Goal: Task Accomplishment & Management: Use online tool/utility

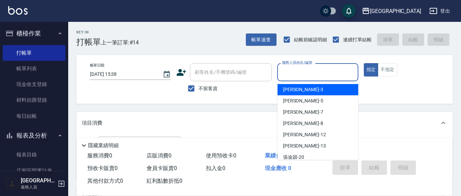
click at [313, 74] on input "服務人員姓名/編號" at bounding box center [317, 72] width 75 height 12
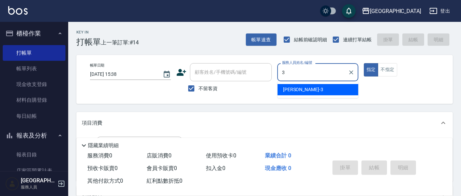
type input "3"
type button "true"
type input "[PERSON_NAME]-3"
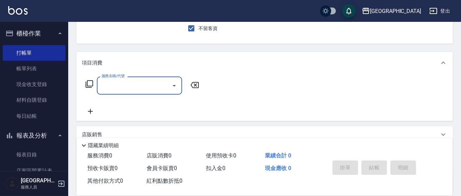
scroll to position [71, 0]
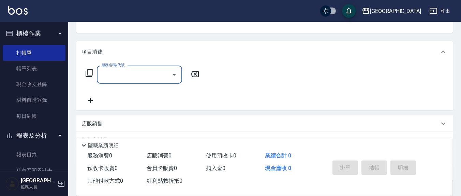
click at [149, 75] on input "服務名稱/代號" at bounding box center [134, 75] width 69 height 12
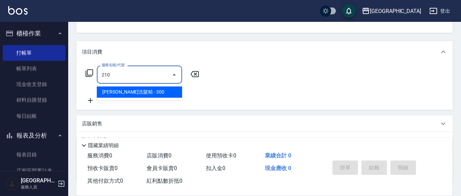
type input "歐娜洗髮精(210)"
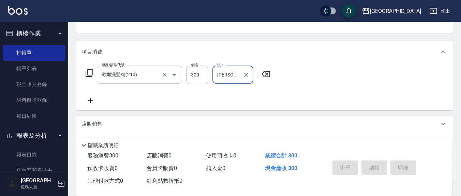
type input "[PERSON_NAME]-3"
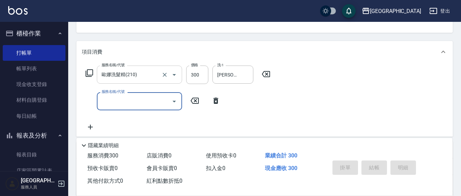
type input "[DATE] 16:14"
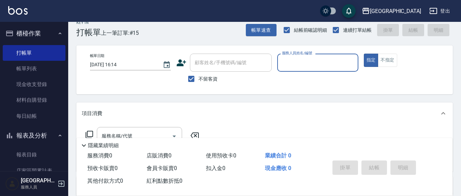
scroll to position [0, 0]
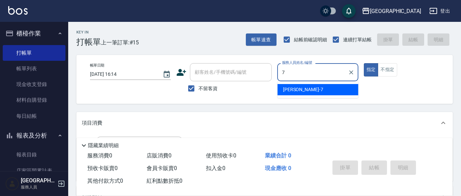
type input "[PERSON_NAME]7"
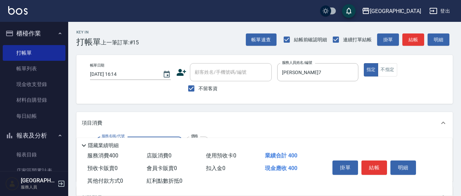
type input "健康洗(206)"
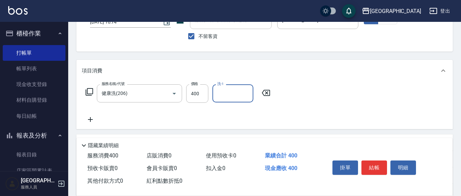
scroll to position [71, 0]
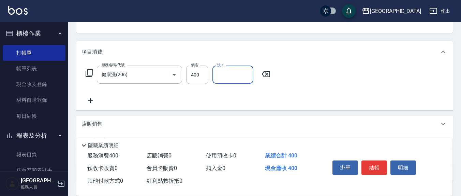
click at [232, 74] on input "洗-1" at bounding box center [233, 75] width 35 height 12
type input "[PERSON_NAME]-22"
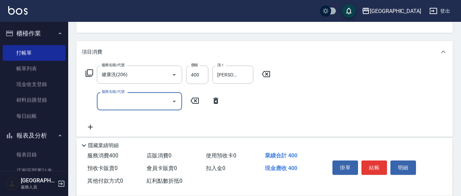
click at [87, 70] on icon at bounding box center [90, 73] width 8 height 8
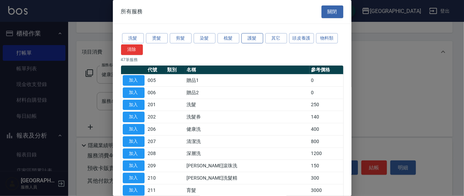
click at [247, 37] on button "護髮" at bounding box center [252, 38] width 22 height 11
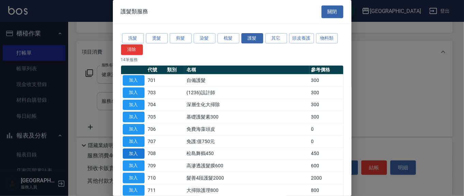
click at [128, 152] on button "加入" at bounding box center [134, 153] width 22 height 11
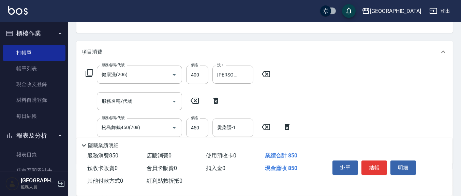
click at [240, 130] on input "燙染護-1" at bounding box center [233, 127] width 35 height 12
type input "[PERSON_NAME]-22"
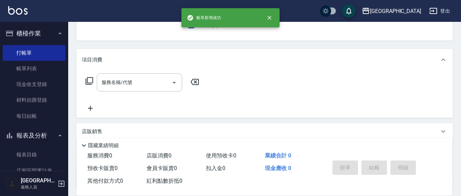
scroll to position [0, 0]
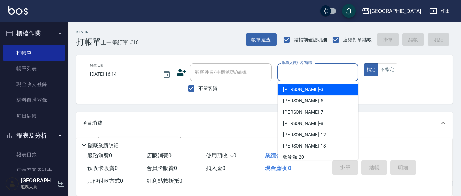
click at [305, 67] on input "服務人員姓名/編號" at bounding box center [317, 72] width 75 height 12
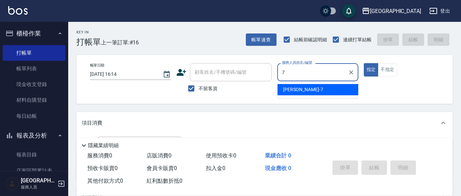
type input "[PERSON_NAME]7"
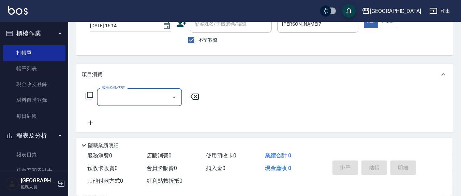
scroll to position [71, 0]
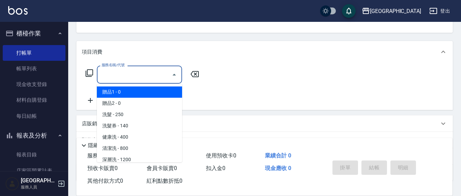
click at [131, 74] on input "服務名稱/代號" at bounding box center [134, 75] width 69 height 12
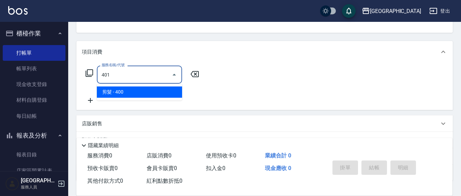
type input "剪髮(401)"
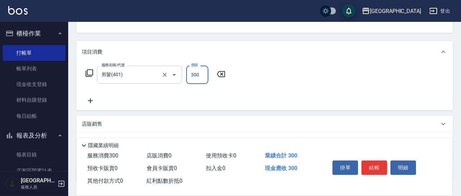
type input "300"
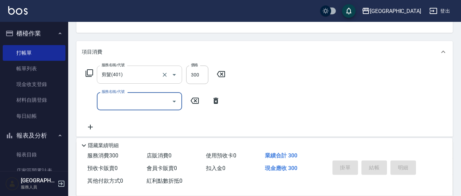
type input "[DATE] 16:22"
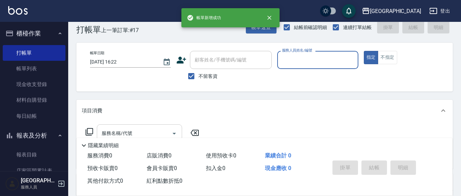
scroll to position [0, 0]
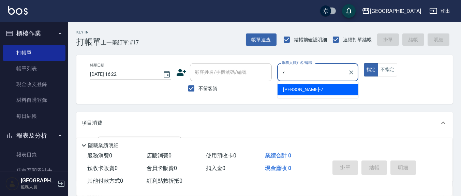
type input "[PERSON_NAME]7"
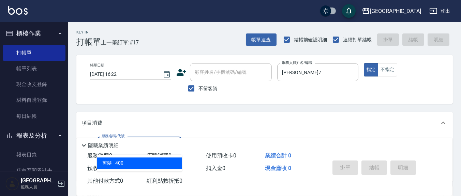
type input "剪髮(401)"
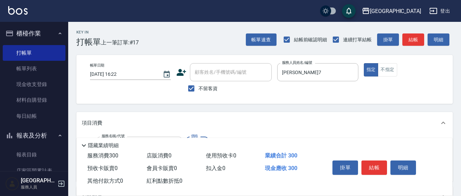
type input "300"
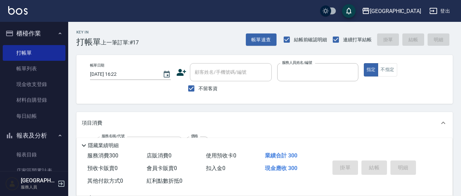
click at [364, 63] on button "指定" at bounding box center [371, 69] width 15 height 13
type input "[DATE] 16:23"
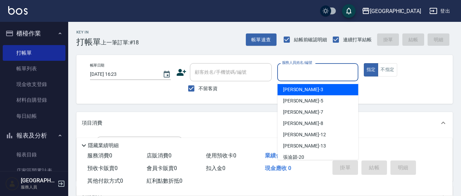
click at [301, 70] on input "服務人員姓名/編號" at bounding box center [317, 72] width 75 height 12
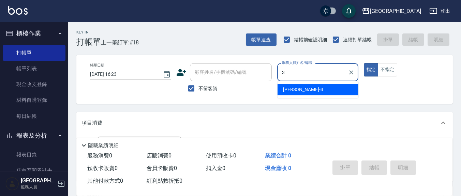
type input "[PERSON_NAME]-3"
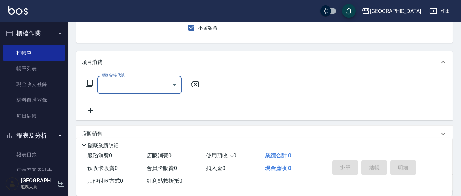
scroll to position [71, 0]
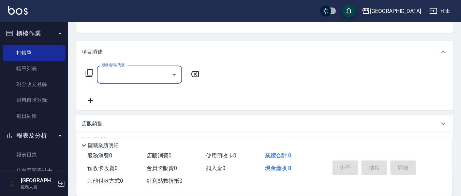
click at [137, 75] on input "服務名稱/代號" at bounding box center [134, 75] width 69 height 12
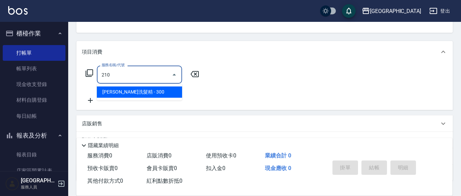
type input "歐娜洗髮精(210)"
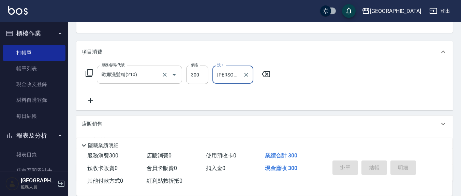
type input "[PERSON_NAME]-8"
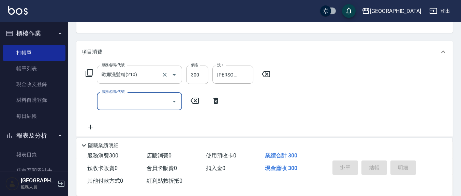
type input "[DATE] 16:51"
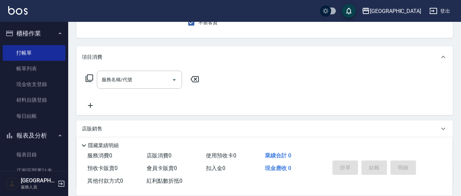
scroll to position [0, 0]
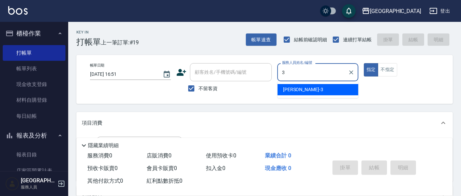
type input "[PERSON_NAME]-3"
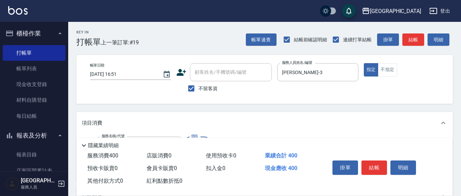
type input "健康洗(206)"
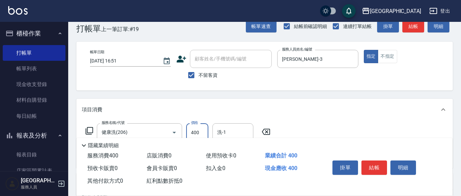
scroll to position [120, 0]
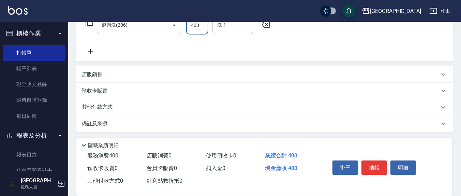
click at [230, 28] on input "洗-1" at bounding box center [233, 25] width 35 height 12
type input "[PERSON_NAME]-3"
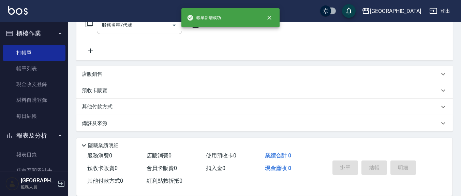
scroll to position [0, 0]
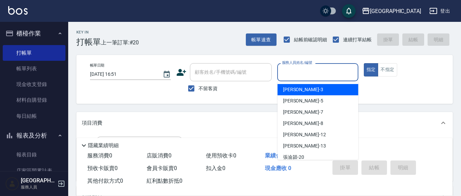
click at [304, 77] on input "服務人員姓名/編號" at bounding box center [317, 72] width 75 height 12
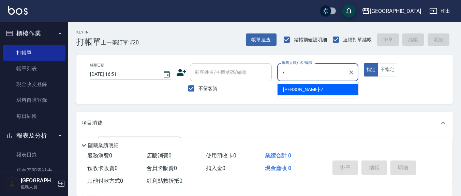
type input "[PERSON_NAME]7"
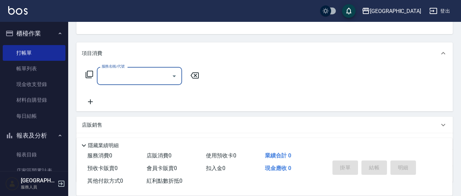
scroll to position [120, 0]
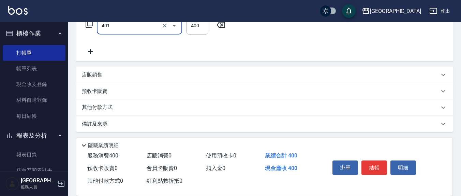
type input "剪髮(401)"
type input "350"
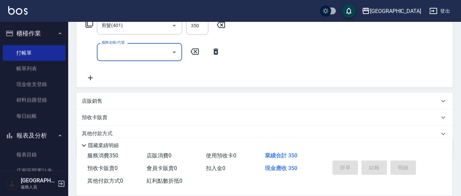
type input "[DATE] 16:53"
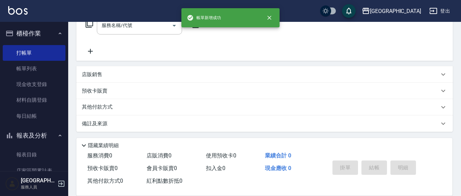
scroll to position [0, 0]
